Goal: Check status: Check status

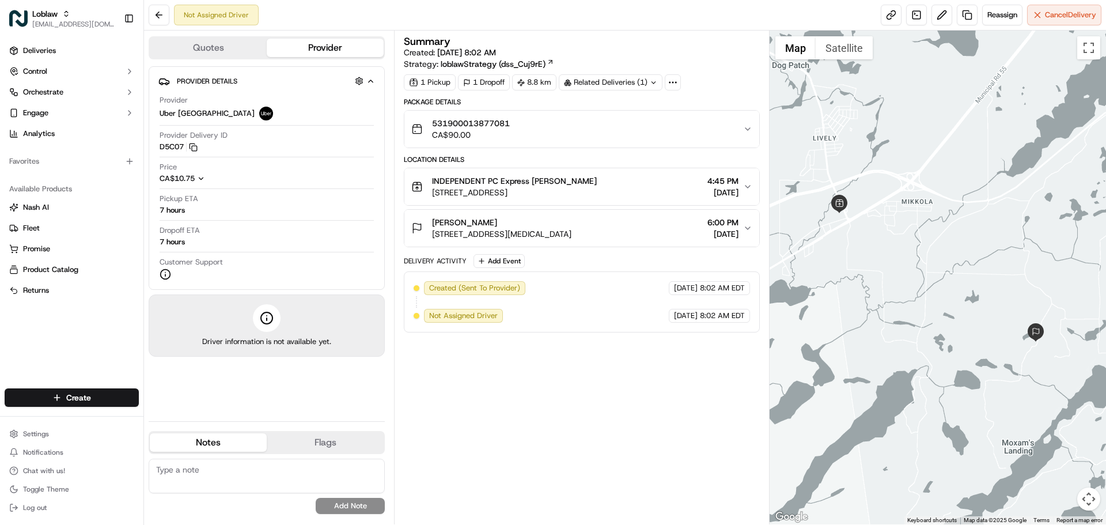
click at [484, 222] on span "[PERSON_NAME]" at bounding box center [464, 223] width 65 height 12
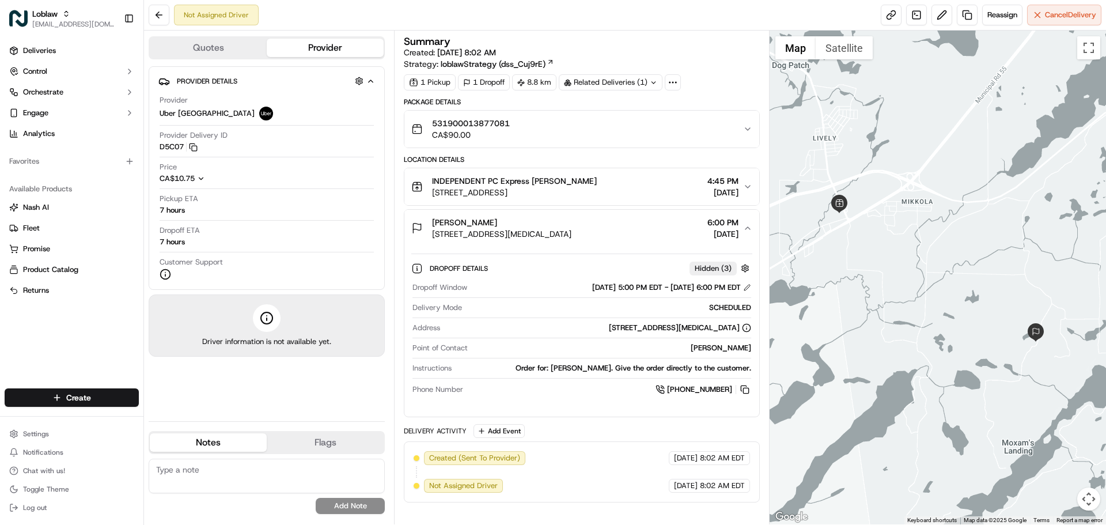
click at [484, 222] on span "[PERSON_NAME]" at bounding box center [464, 223] width 65 height 12
click at [483, 222] on span "[PERSON_NAME]" at bounding box center [464, 223] width 65 height 12
